Goal: Transaction & Acquisition: Download file/media

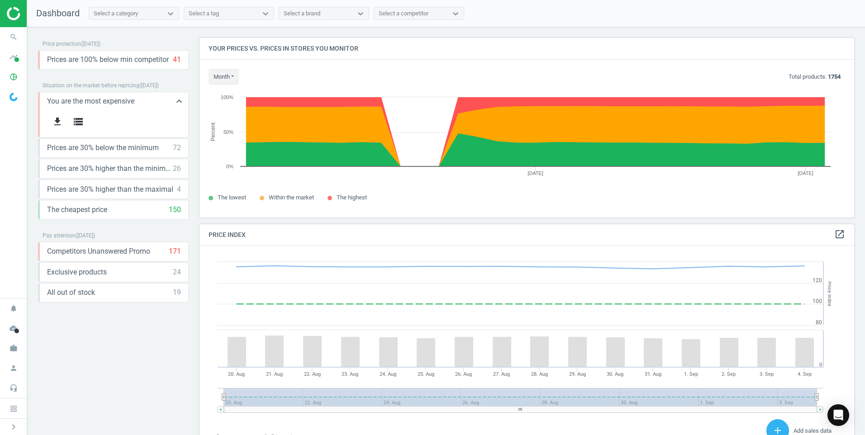
scroll to position [222, 662]
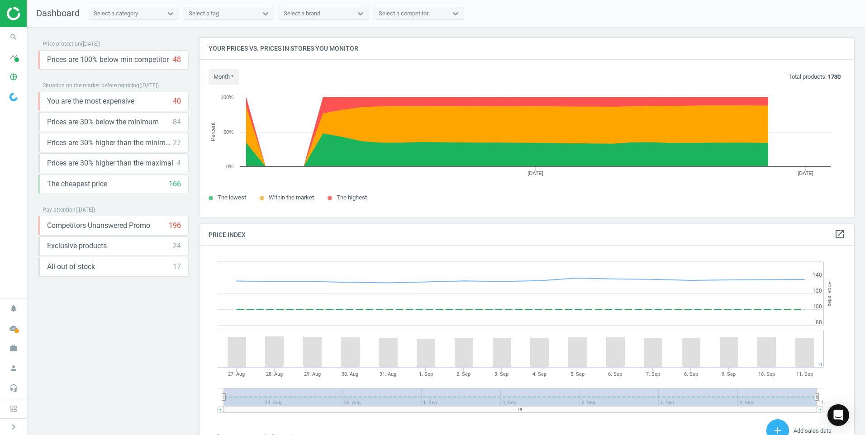
scroll to position [222, 662]
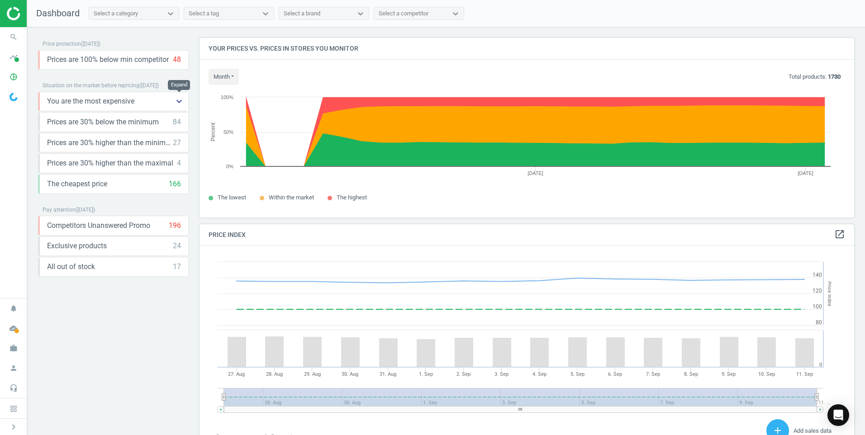
click at [179, 100] on icon "keyboard_arrow_down" at bounding box center [179, 101] width 11 height 11
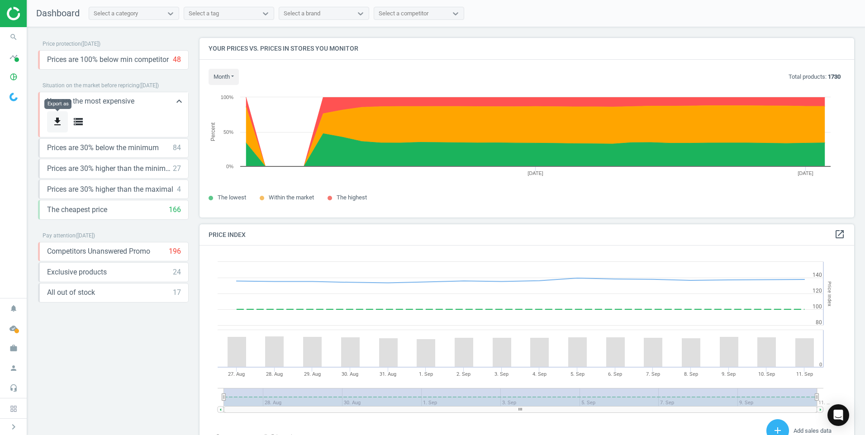
click at [58, 122] on icon "get_app" at bounding box center [57, 121] width 11 height 11
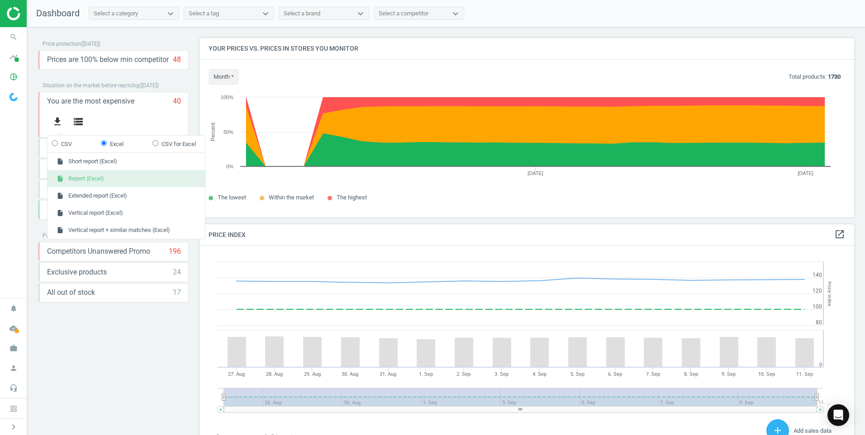
click at [87, 181] on button "insert_drive_file Report (Excel)" at bounding box center [126, 178] width 157 height 17
